Goal: Transaction & Acquisition: Download file/media

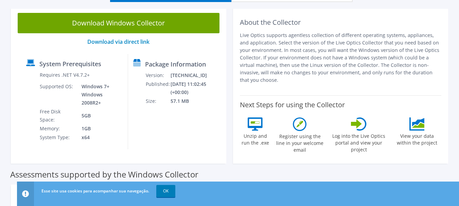
scroll to position [34, 0]
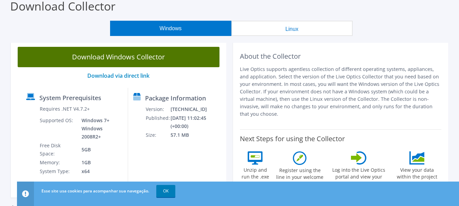
click at [140, 57] on link "Download Windows Collector" at bounding box center [119, 57] width 202 height 20
